Goal: Navigation & Orientation: Go to known website

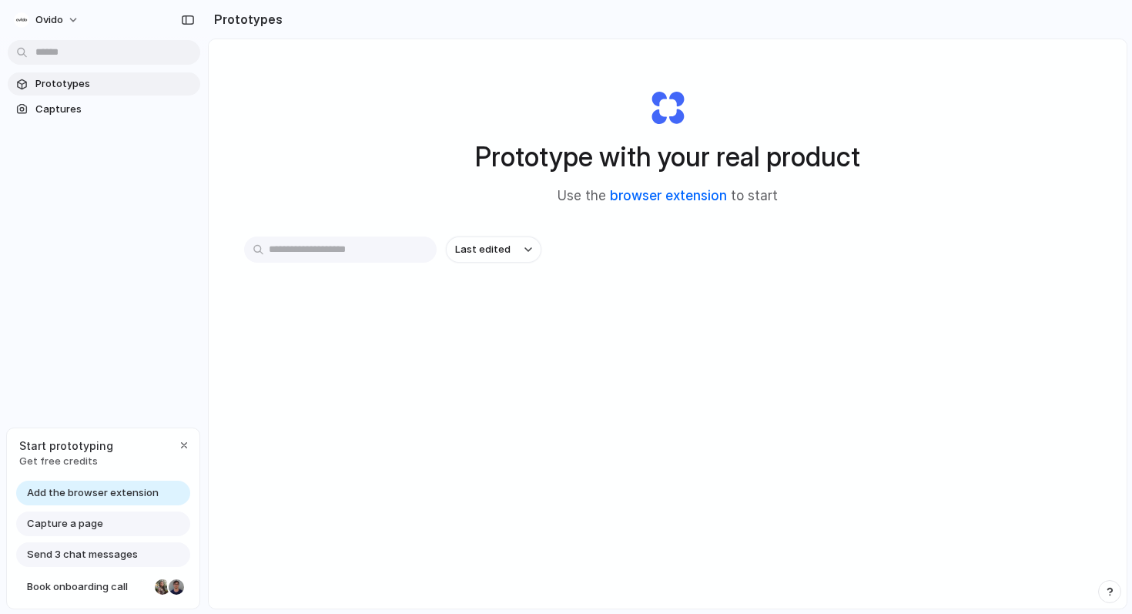
click at [681, 200] on link "browser extension" at bounding box center [668, 195] width 117 height 15
